Goal: Task Accomplishment & Management: Manage account settings

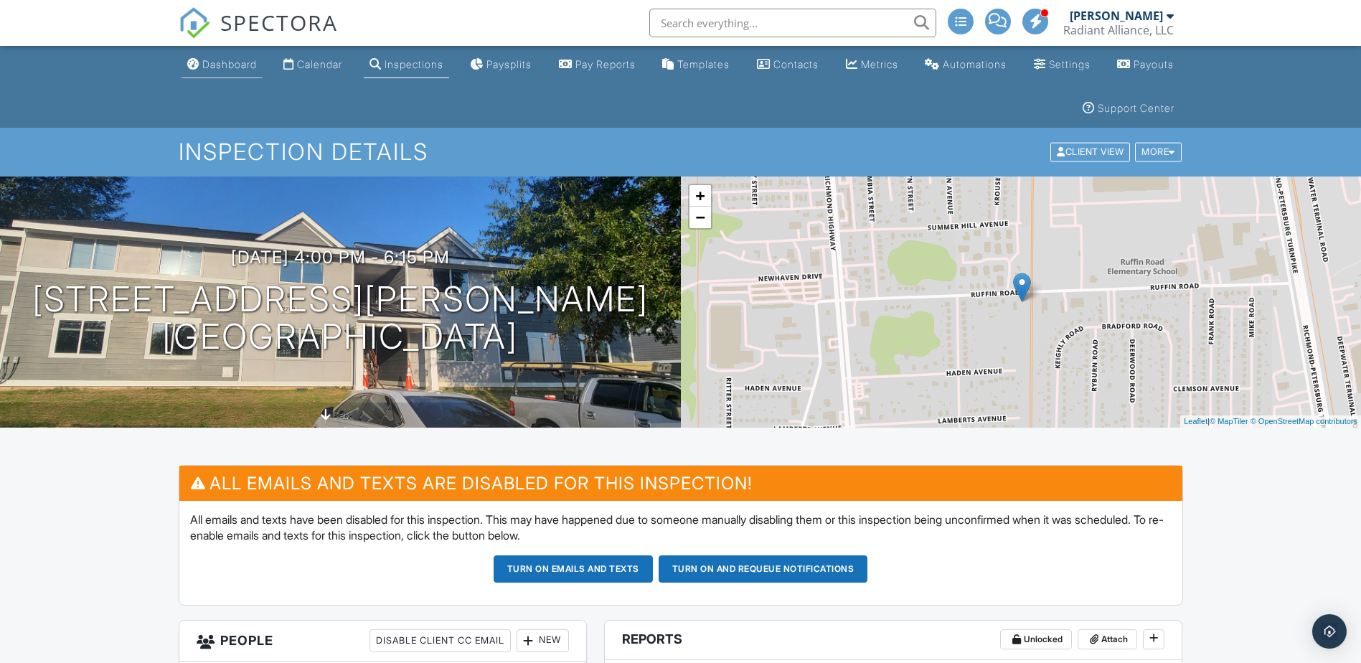
click at [221, 59] on div "Dashboard" at bounding box center [229, 64] width 55 height 12
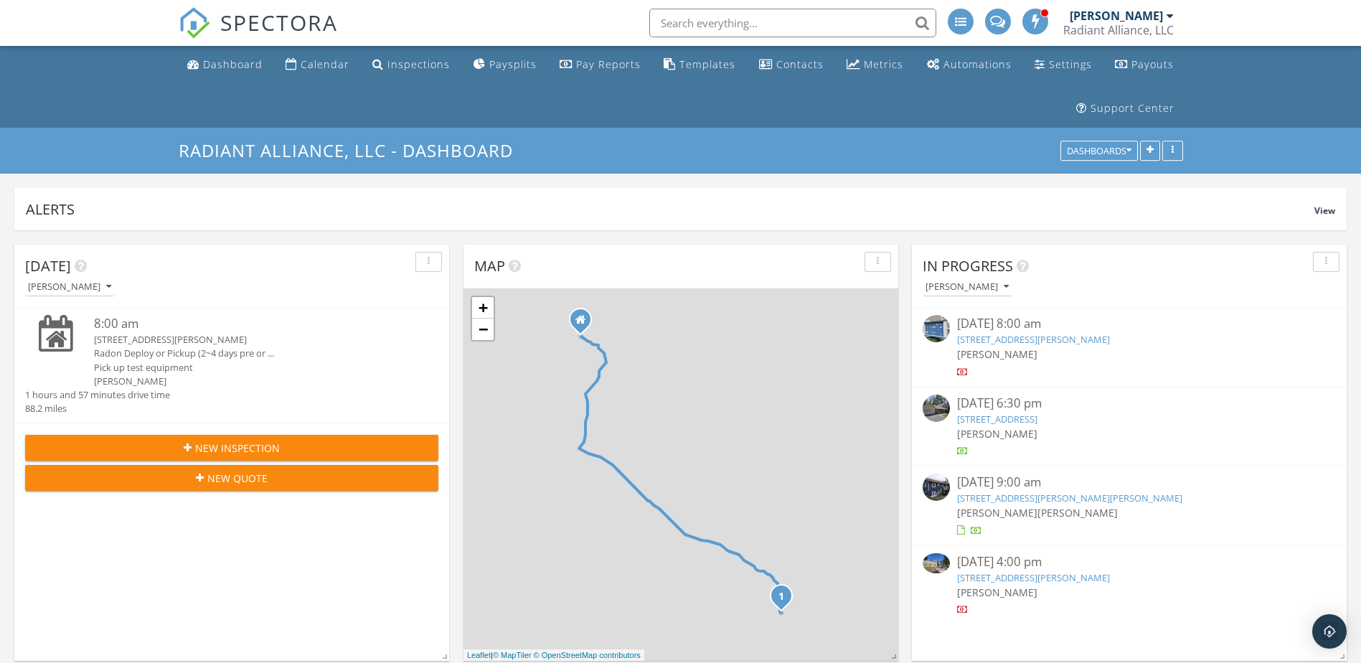
scroll to position [2046, 1383]
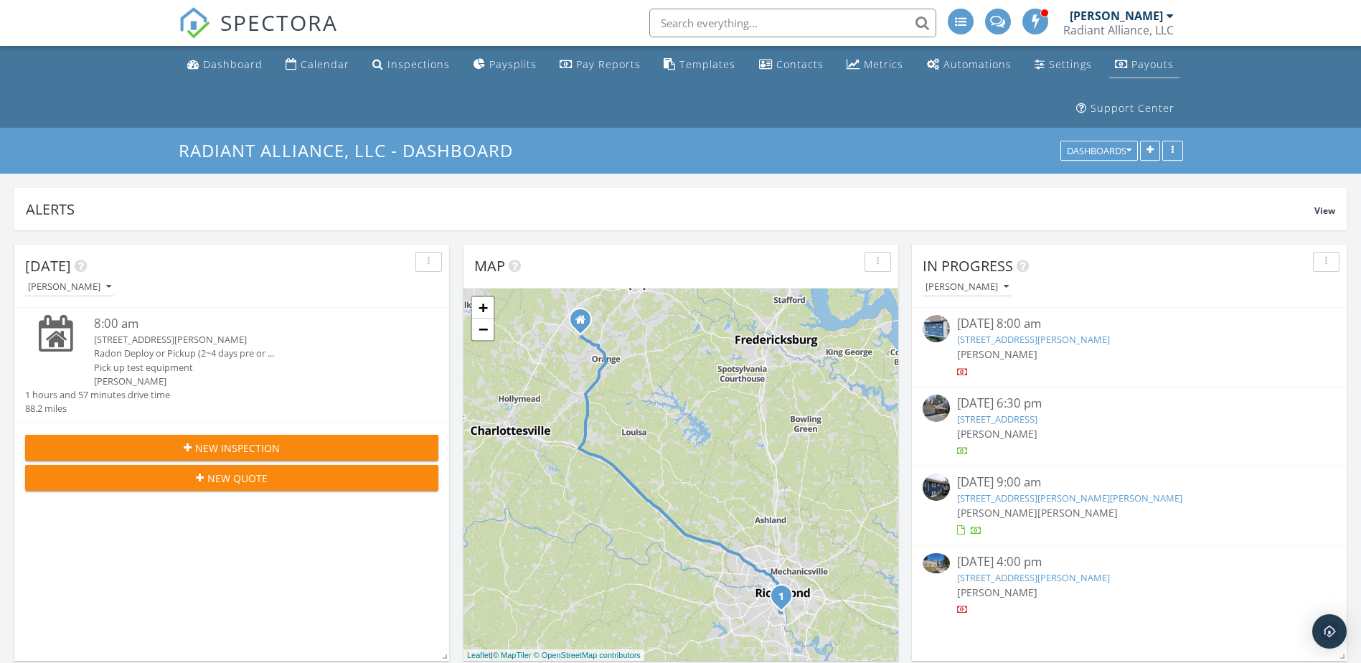
click at [1142, 59] on div "Payouts" at bounding box center [1152, 64] width 42 height 14
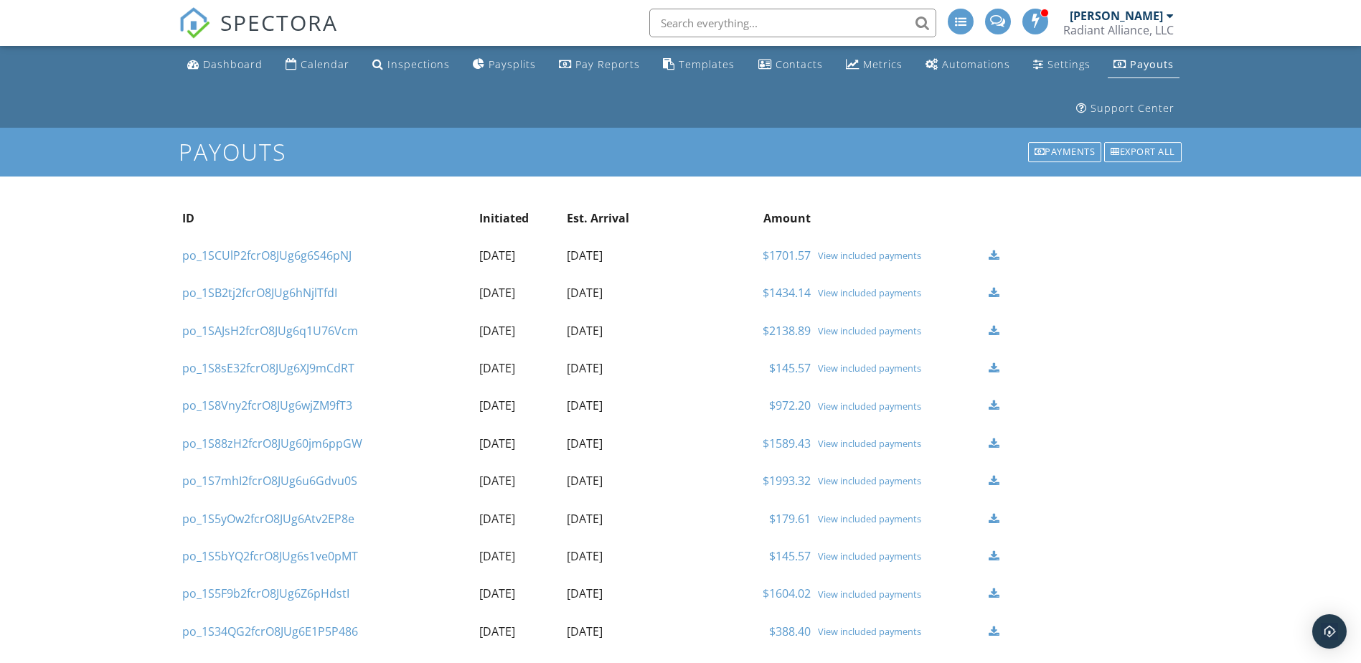
click at [867, 253] on div "View included payments" at bounding box center [900, 255] width 164 height 11
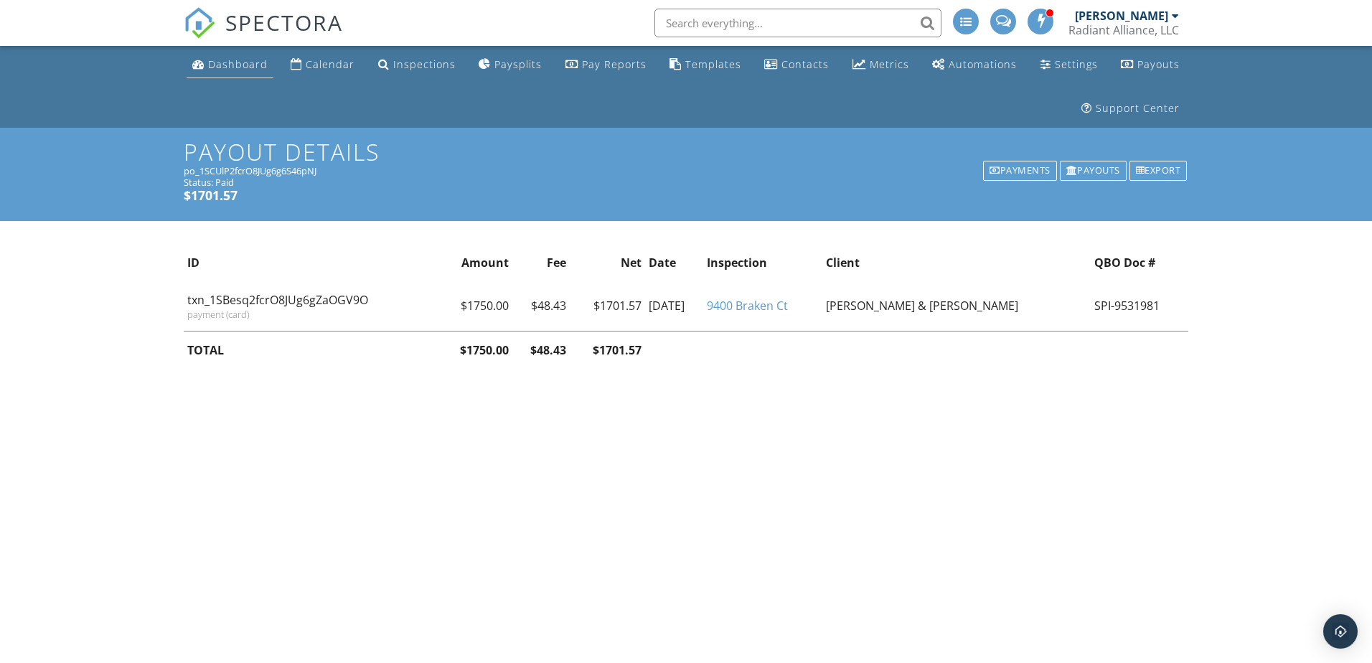
click at [217, 67] on div "Dashboard" at bounding box center [238, 64] width 60 height 14
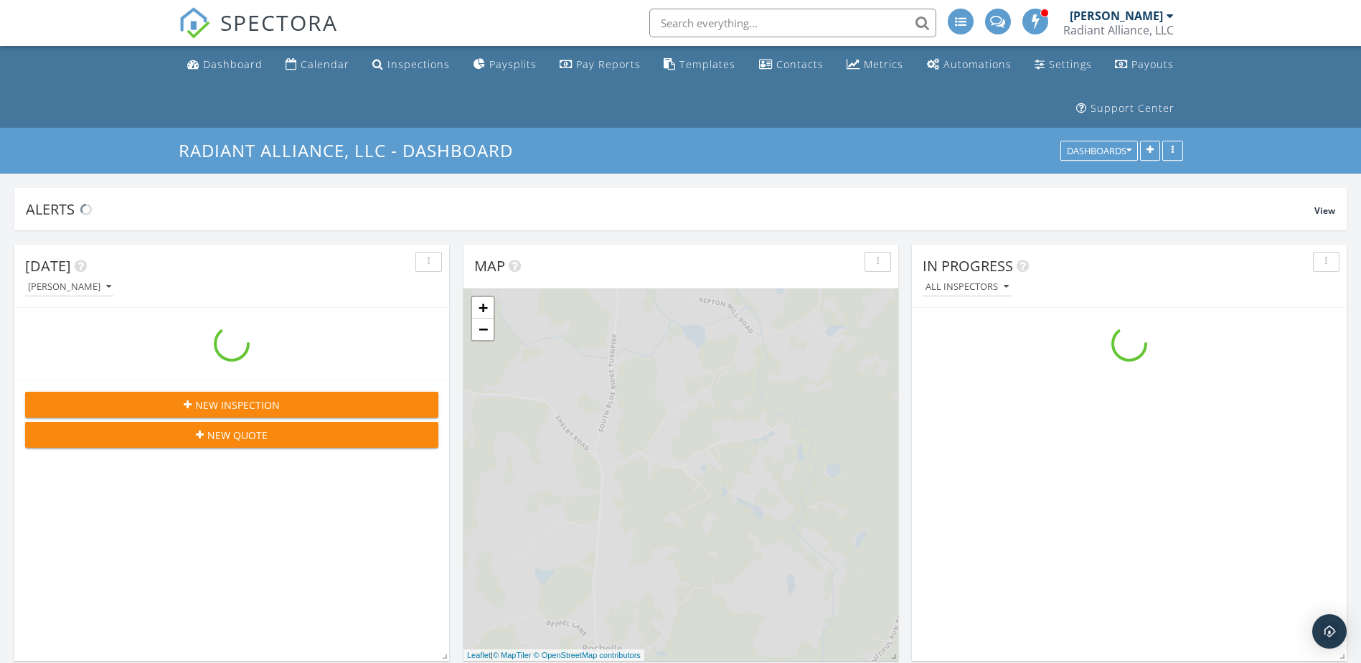
scroll to position [2046, 1383]
